Goal: Task Accomplishment & Management: Use online tool/utility

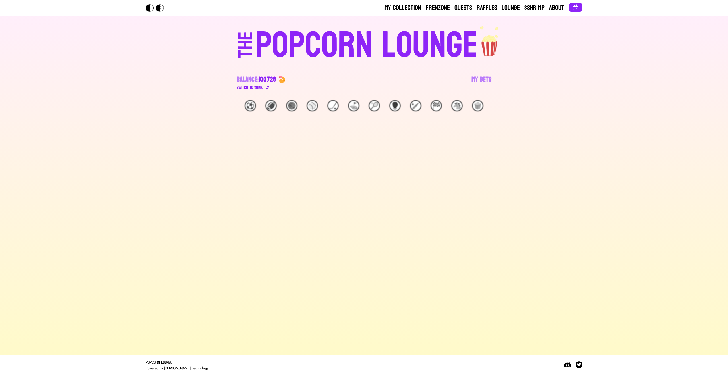
click at [284, 27] on div "POPCORN LOUNGE" at bounding box center [366, 45] width 223 height 36
click at [285, 47] on div "POPCORN LOUNGE" at bounding box center [366, 45] width 223 height 36
click at [489, 82] on link "My Bets" at bounding box center [482, 83] width 20 height 16
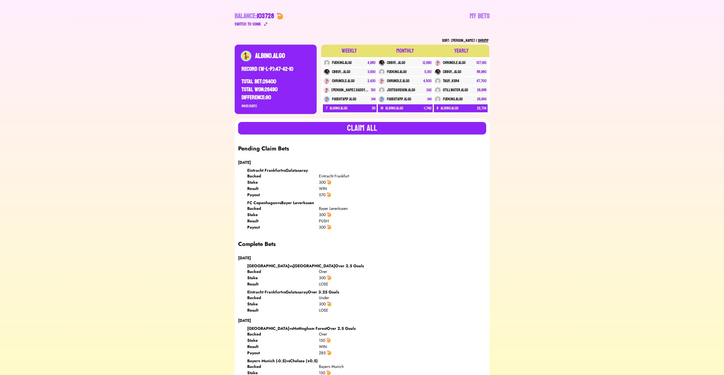
scroll to position [68, 0]
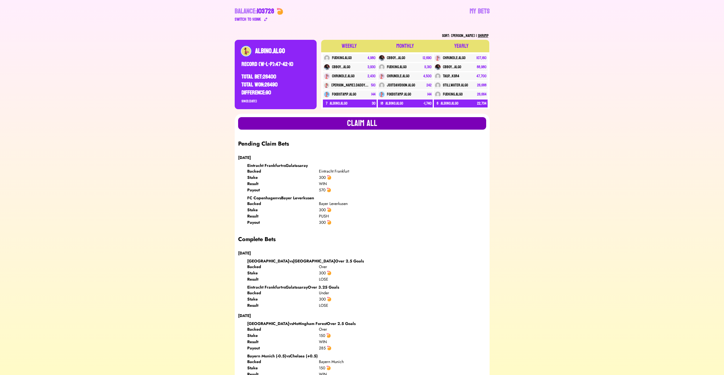
click at [385, 123] on button "Claim all" at bounding box center [362, 123] width 248 height 13
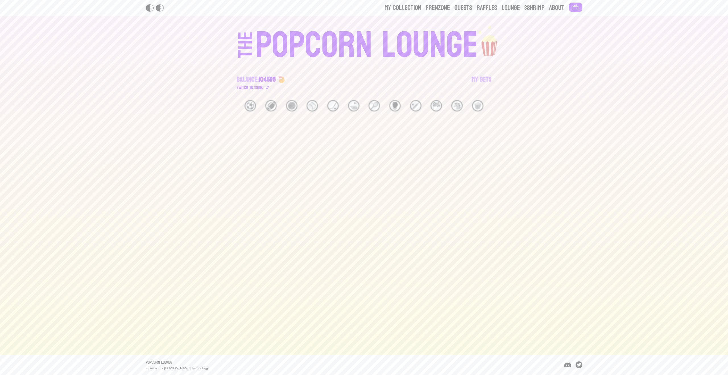
click at [349, 43] on div "POPCORN LOUNGE" at bounding box center [366, 45] width 223 height 36
drag, startPoint x: 502, startPoint y: 119, endPoint x: 256, endPoint y: 91, distance: 247.7
click at [256, 91] on div "My Collection Frenzone Quests Raffles Lounge $Shrimp About THE POPCORN LOUNGE B…" at bounding box center [364, 187] width 728 height 375
click at [234, 112] on main "⚽️ 🏈 🏀 ⚾️ 🏒 ⛳️ 🎾 🥊 🏏 🏁 🐴 🍿" at bounding box center [364, 225] width 728 height 250
click at [252, 103] on div "⚽️" at bounding box center [250, 105] width 11 height 11
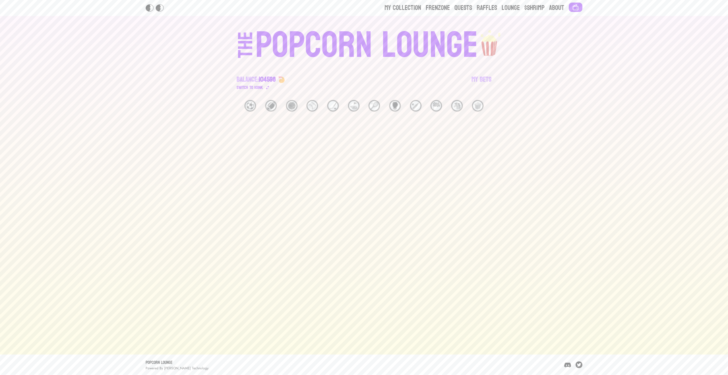
click at [272, 99] on div "THE POPCORN LOUNGE Balance: 104598 Switch to $ OINK My Bets" at bounding box center [364, 58] width 364 height 84
click at [283, 97] on div "THE POPCORN LOUNGE Balance: 104598 Switch to $ OINK My Bets" at bounding box center [364, 58] width 364 height 84
drag, startPoint x: 310, startPoint y: 102, endPoint x: 336, endPoint y: 106, distance: 25.7
click at [320, 104] on div "⚽️ 🏈 🏀 ⚾️ 🏒 ⛳️ 🎾 🥊 🏏 🏁 🐴 🍿" at bounding box center [364, 105] width 255 height 11
click at [349, 106] on div "⛳️" at bounding box center [353, 105] width 11 height 11
